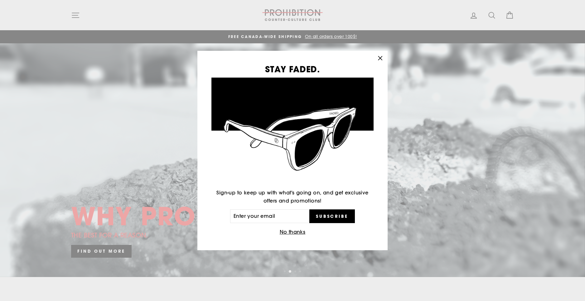
drag, startPoint x: 379, startPoint y: 56, endPoint x: 286, endPoint y: 30, distance: 96.3
click at [379, 56] on icon "button" at bounding box center [379, 58] width 9 height 9
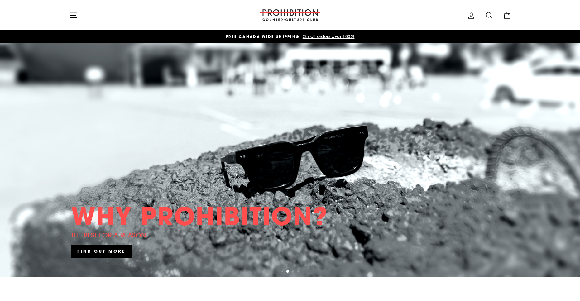
click at [76, 13] on icon "button" at bounding box center [73, 15] width 7 height 5
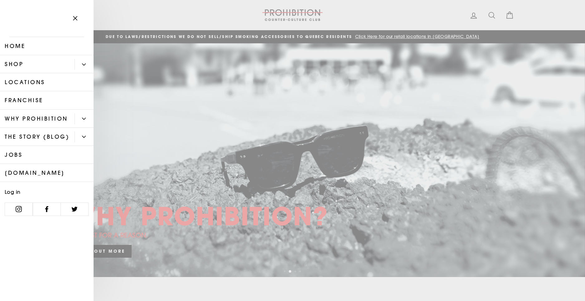
click at [52, 63] on link "Shop" at bounding box center [37, 64] width 74 height 18
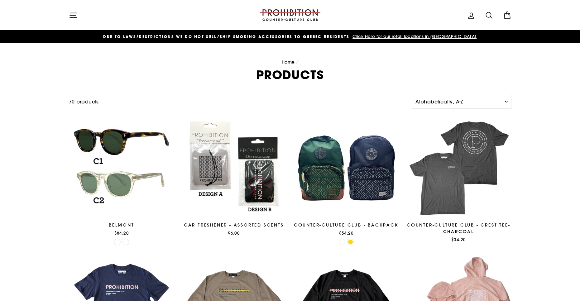
click at [74, 14] on icon "button" at bounding box center [73, 15] width 9 height 9
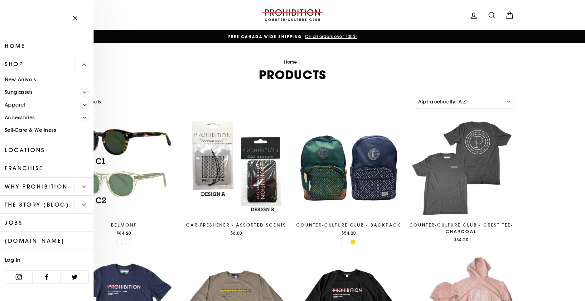
click at [39, 104] on link "Apparel" at bounding box center [40, 104] width 80 height 13
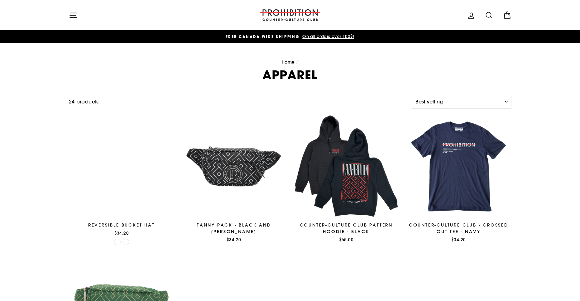
select select "best-selling"
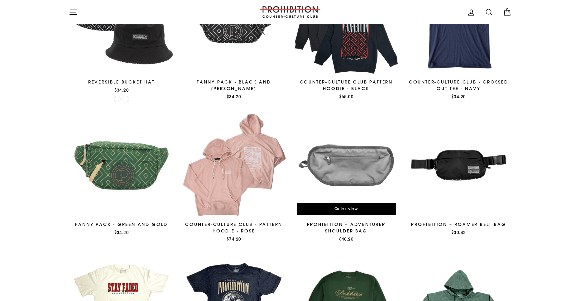
scroll to position [46, 0]
